Goal: Transaction & Acquisition: Purchase product/service

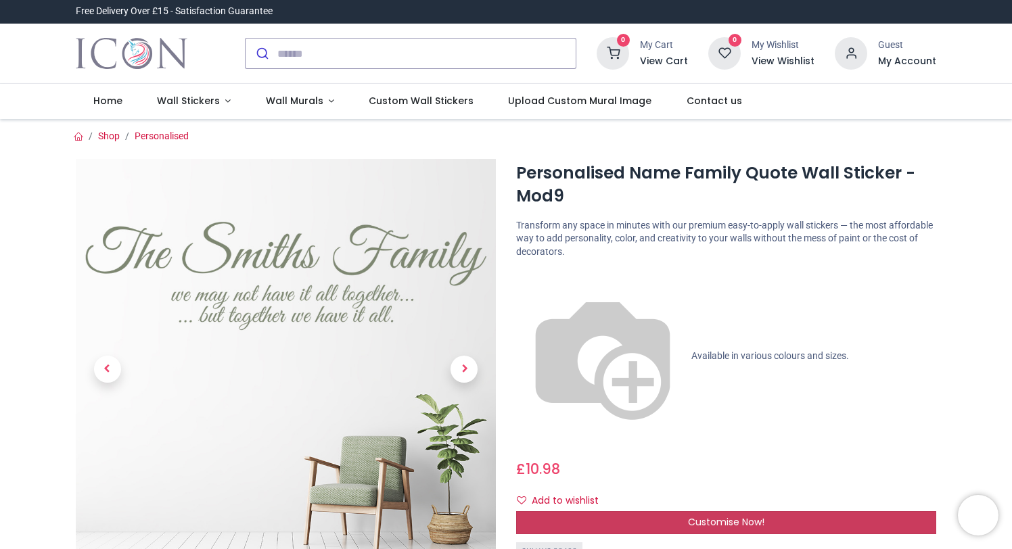
click at [641, 511] on div "Customise Now!" at bounding box center [726, 522] width 420 height 23
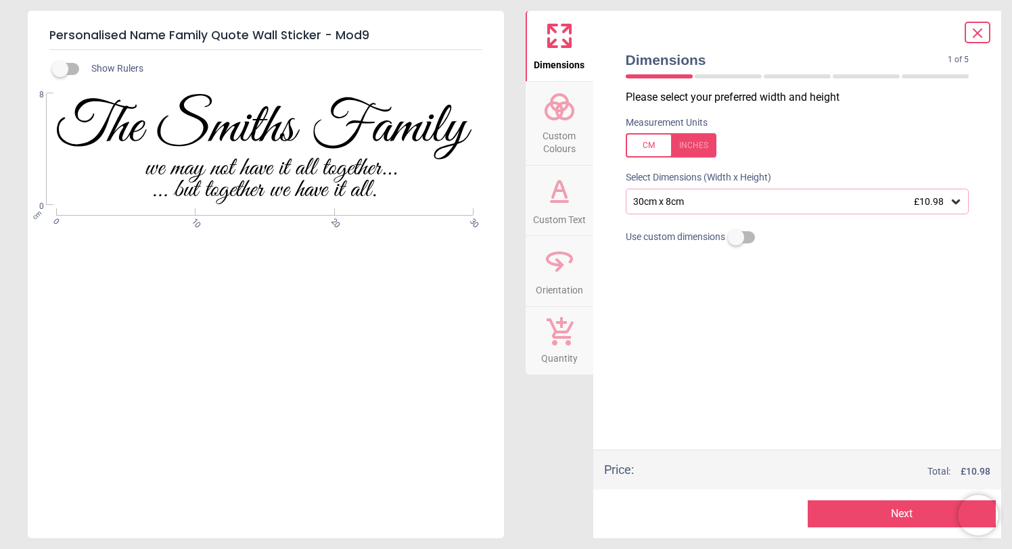
click at [352, 139] on div ".st0{fill:#181512;} WS-32402 Created with Snap null" at bounding box center [265, 149] width 474 height 112
click at [283, 129] on div ".st0{fill:#181512;} WS-32402 Created with Snap null" at bounding box center [265, 149] width 474 height 112
click at [225, 187] on div ".st0{fill:#181512;} WS-32402 Created with Snap null" at bounding box center [265, 149] width 474 height 112
click at [303, 155] on div ".st0{fill:#181512;} WS-32402 Created with Snap null" at bounding box center [265, 149] width 474 height 112
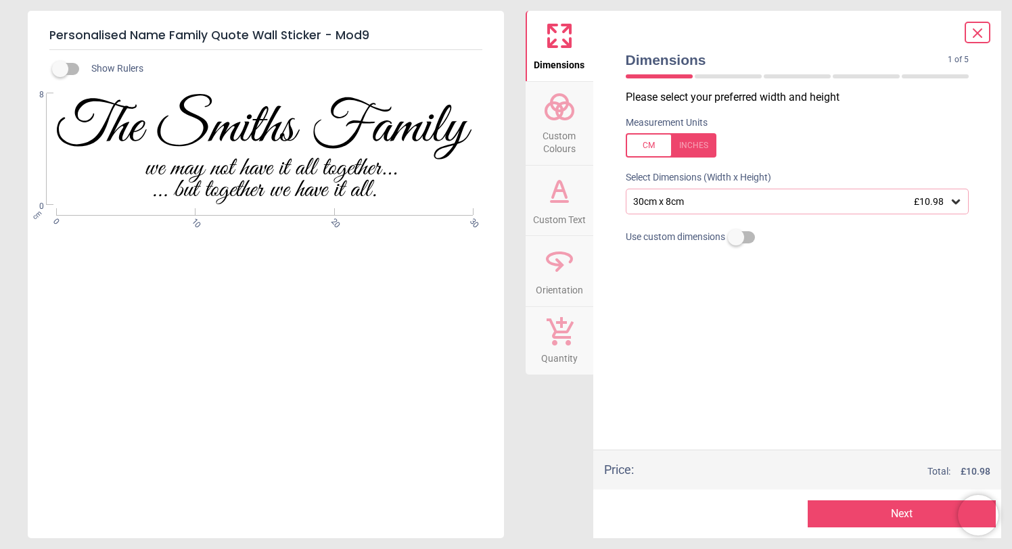
click at [303, 155] on div ".st0{fill:#181512;} WS-32402 Created with Snap null" at bounding box center [265, 149] width 474 height 112
click at [242, 125] on div ".st0{fill:#181512;} WS-32402 Created with Snap null" at bounding box center [265, 149] width 474 height 112
click at [575, 201] on button "Custom Text" at bounding box center [560, 201] width 68 height 70
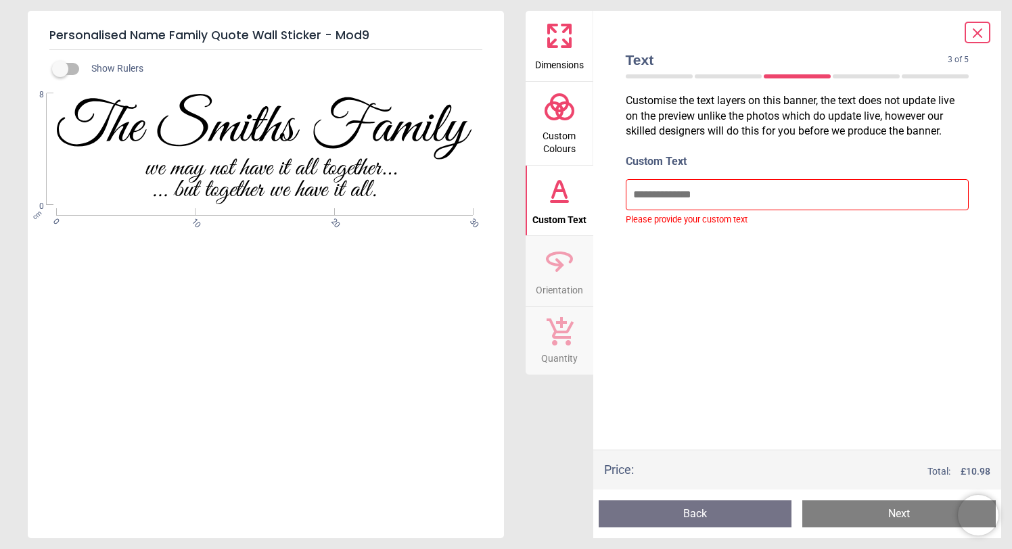
click at [727, 130] on p "Customise the text layers on this banner, the text does not update live on the …" at bounding box center [797, 115] width 365 height 45
click at [729, 196] on input "text" at bounding box center [798, 194] width 344 height 31
paste input "**********"
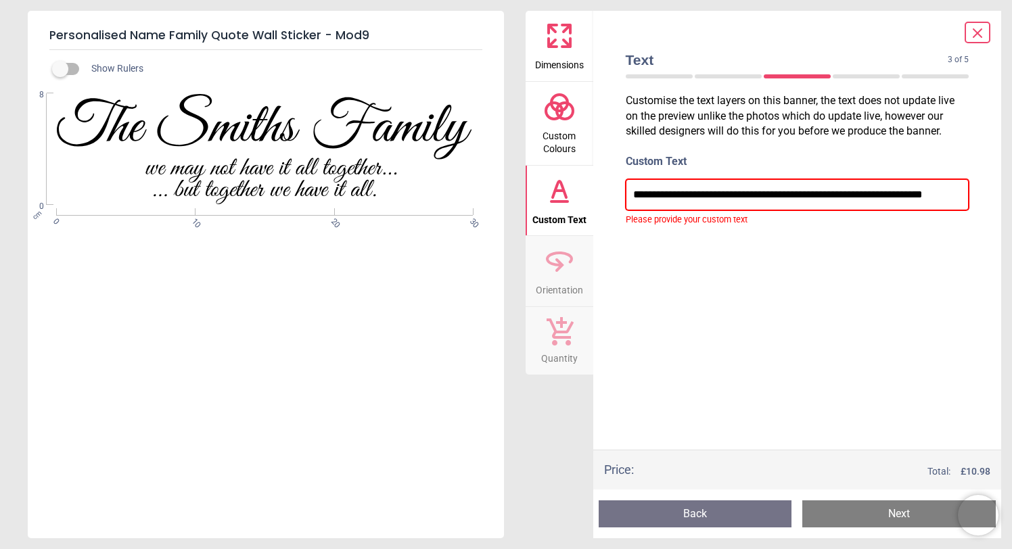
scroll to position [0, 43]
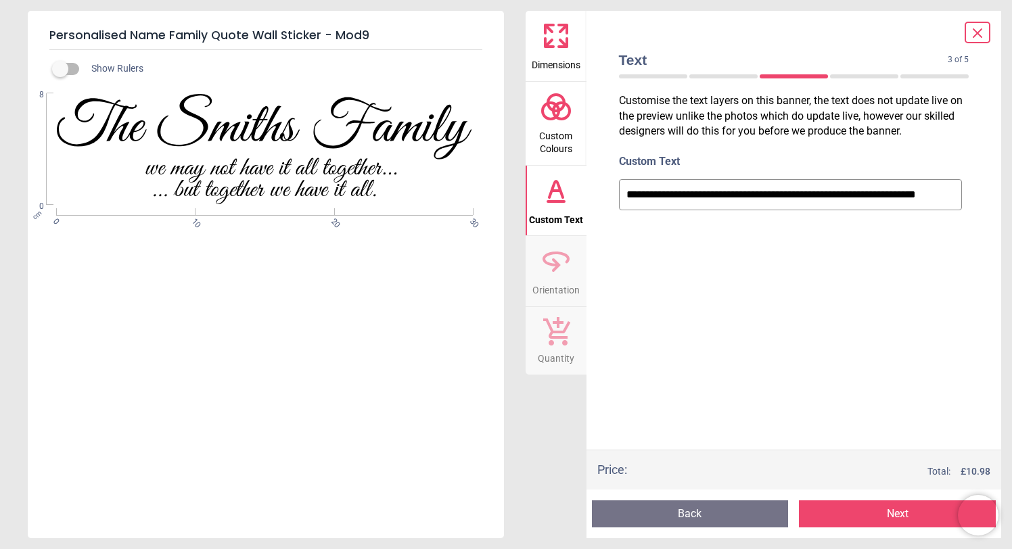
type input "**********"
click at [714, 278] on div "**********" at bounding box center [794, 270] width 372 height 360
click at [842, 511] on button "Next" at bounding box center [897, 514] width 197 height 27
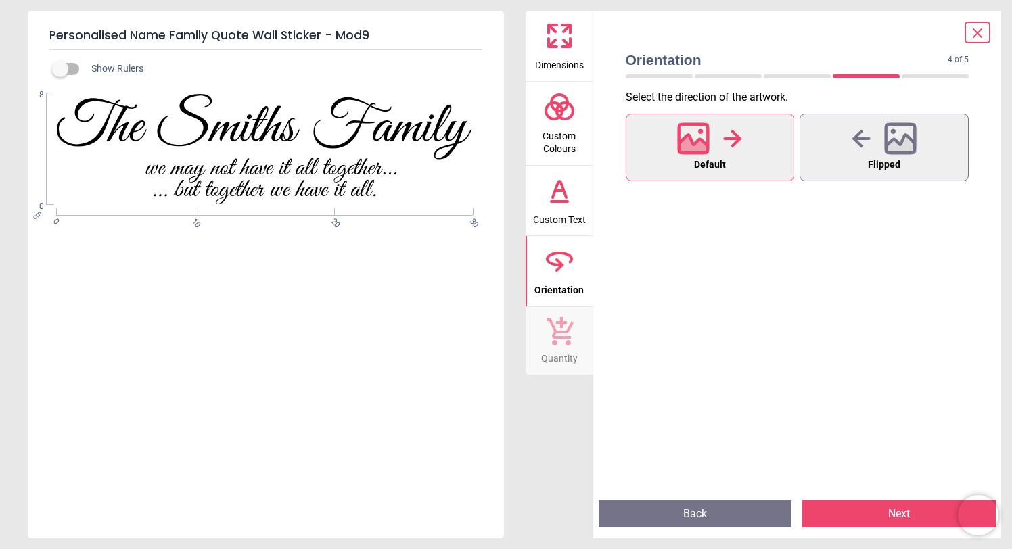
click at [873, 512] on button "Next" at bounding box center [898, 514] width 193 height 27
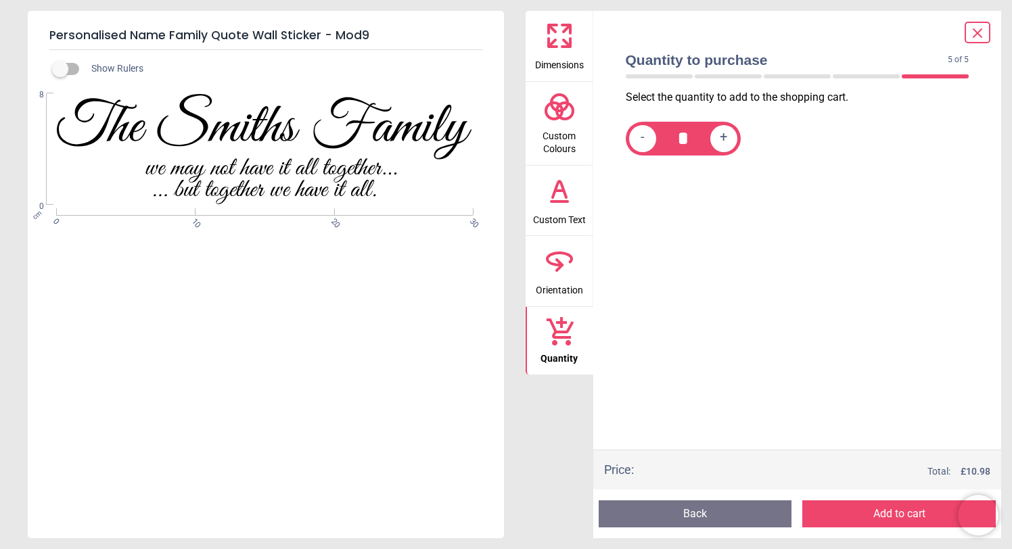
click at [873, 512] on button "Add to cart" at bounding box center [898, 514] width 193 height 27
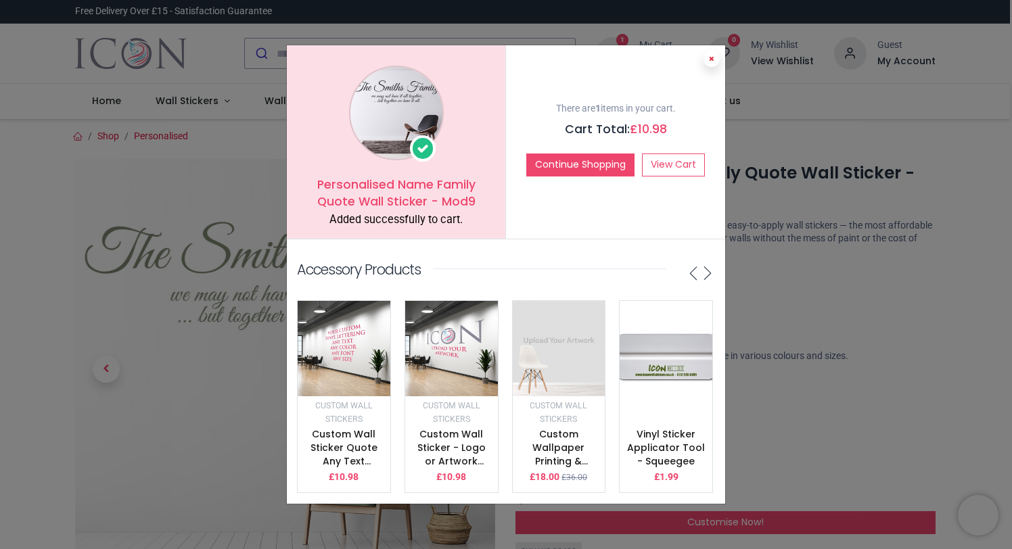
click at [713, 57] on button at bounding box center [712, 59] width 16 height 16
